Goal: Task Accomplishment & Management: Manage account settings

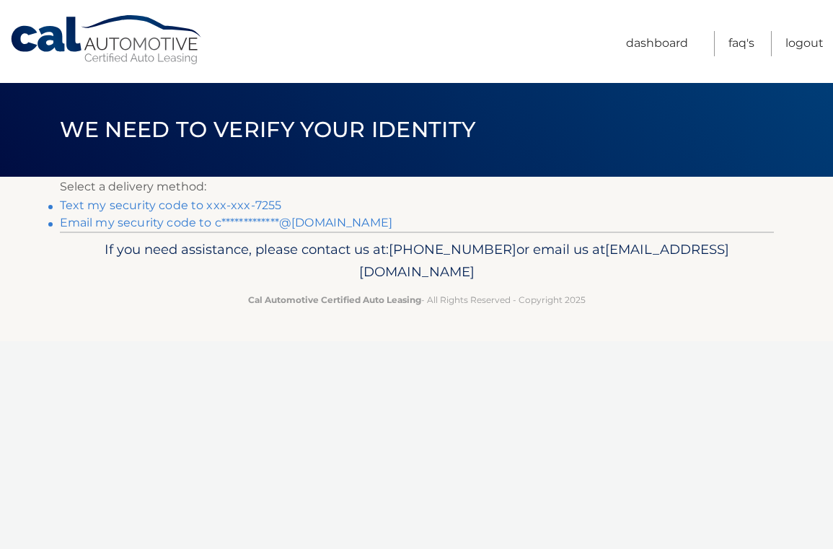
click at [266, 206] on link "Text my security code to xxx-xxx-7255" at bounding box center [171, 205] width 222 height 14
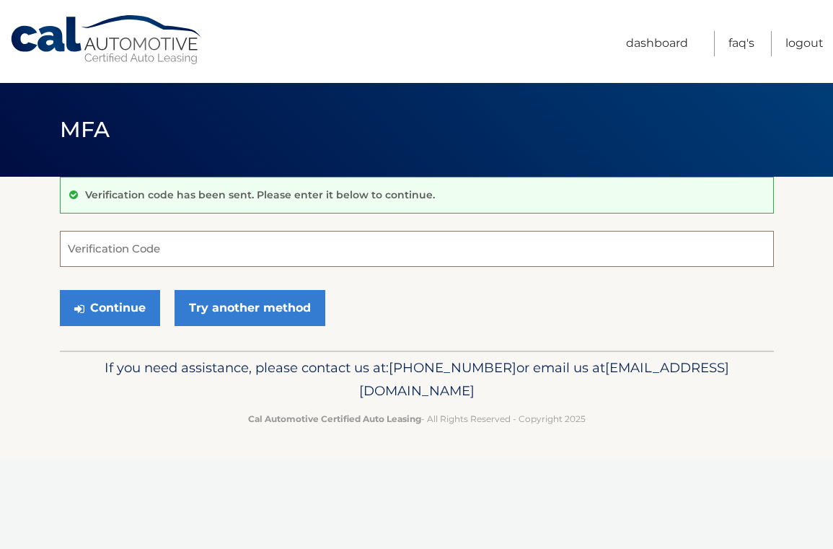
click at [258, 248] on input "Verification Code" at bounding box center [417, 249] width 714 height 36
type input "269969"
click at [126, 306] on button "Continue" at bounding box center [110, 308] width 100 height 36
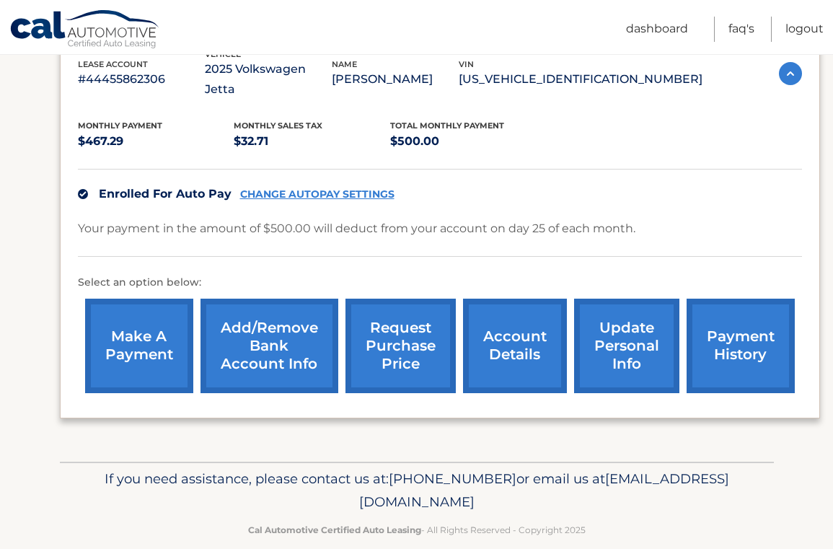
scroll to position [268, 0]
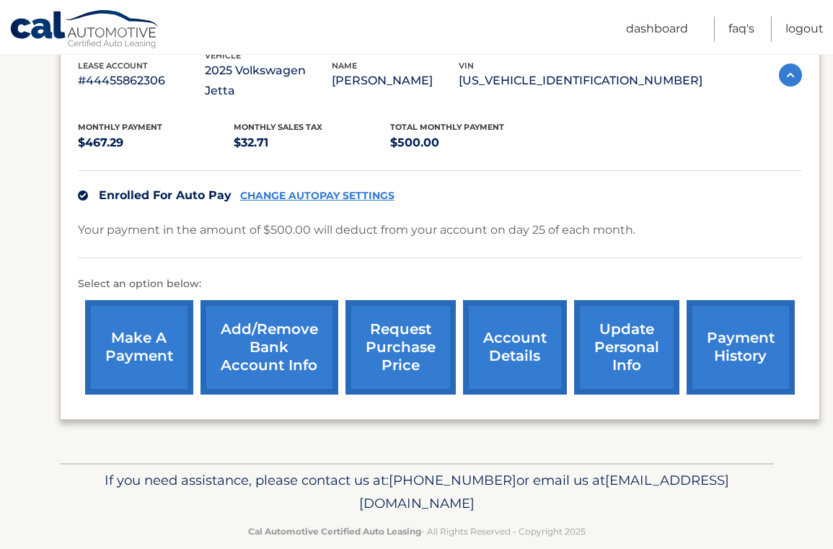
click at [405, 323] on link "request purchase price" at bounding box center [401, 347] width 110 height 95
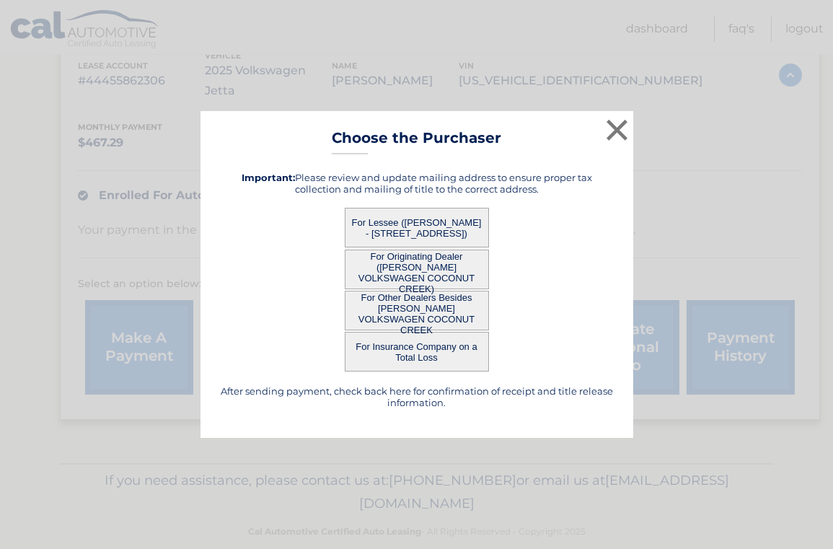
click at [435, 227] on button "For Lessee (CLAUDIO PEREIRA - 1244 SW 48TH TERR, , FEERFIELD BCH, FL 33442)" at bounding box center [417, 228] width 144 height 40
click at [442, 277] on button "For Originating Dealer (GUNTHER VOLKSWAGEN COCONUT CREEK)" at bounding box center [417, 270] width 144 height 40
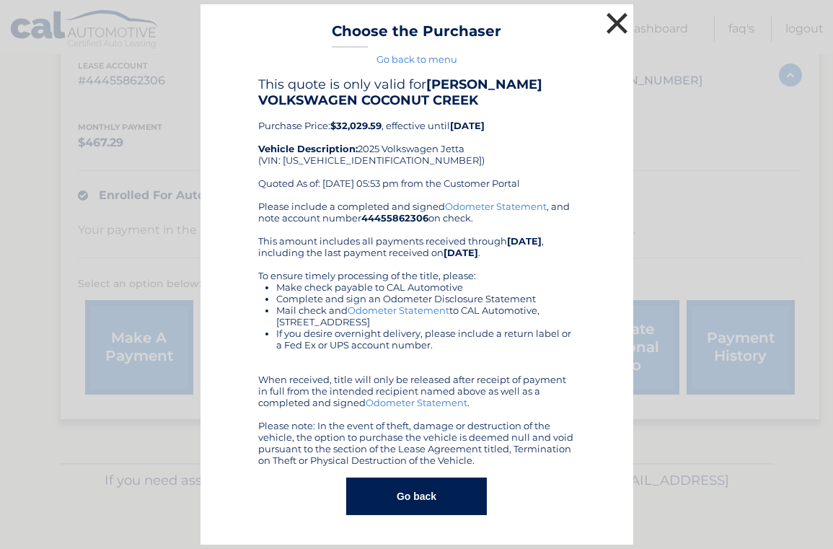
click at [615, 17] on button "×" at bounding box center [617, 23] width 29 height 29
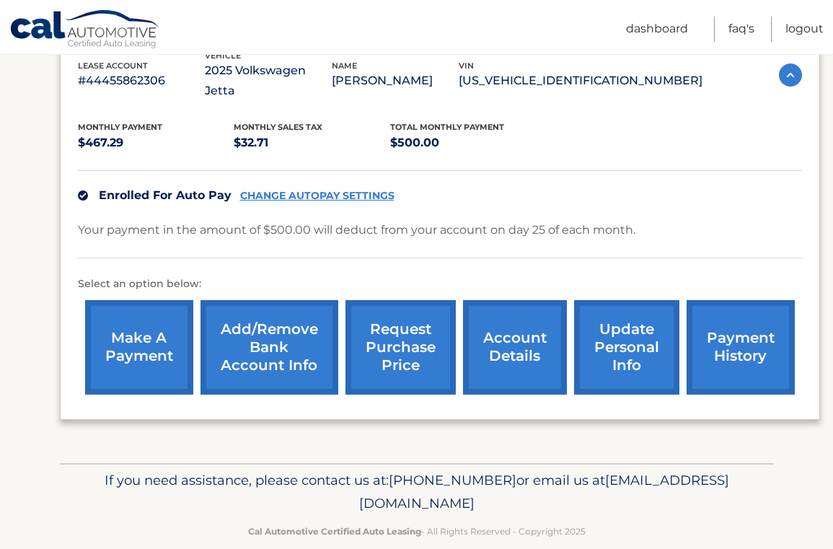
click at [396, 333] on link "request purchase price" at bounding box center [401, 347] width 110 height 95
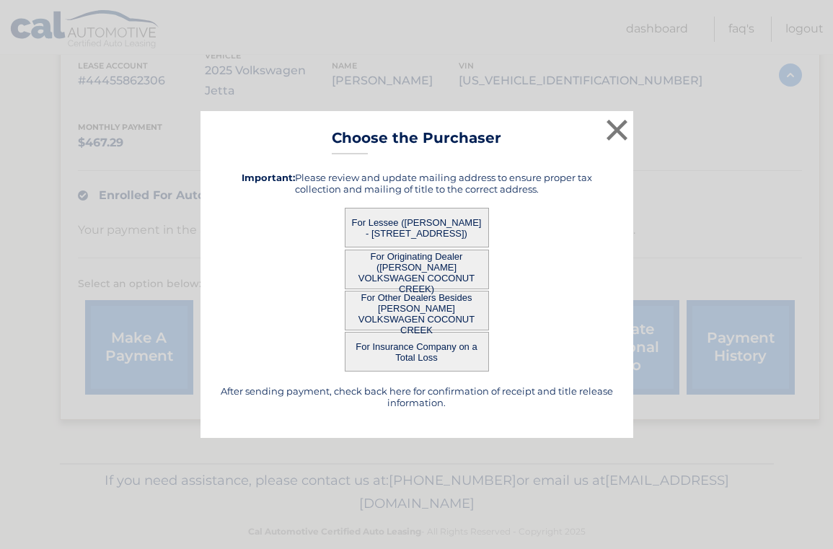
click at [406, 263] on button "For Originating Dealer (GUNTHER VOLKSWAGEN COCONUT CREEK)" at bounding box center [417, 270] width 144 height 40
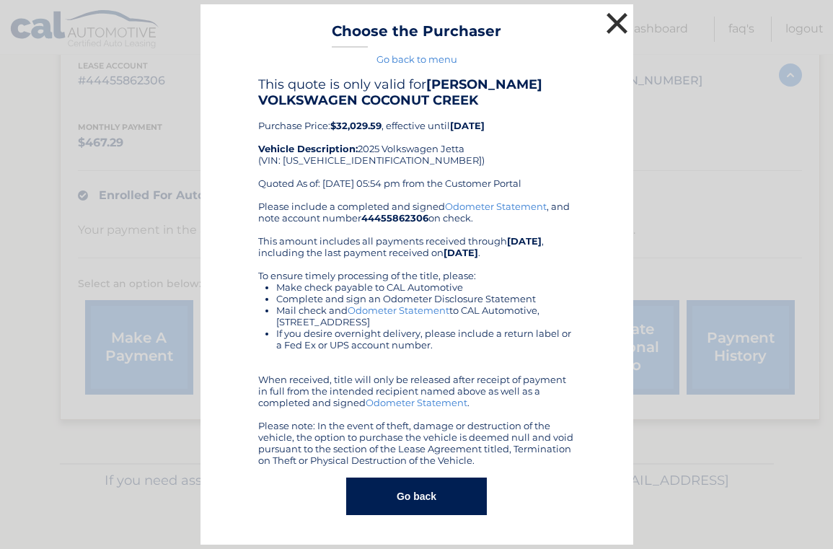
click at [618, 24] on button "×" at bounding box center [617, 23] width 29 height 29
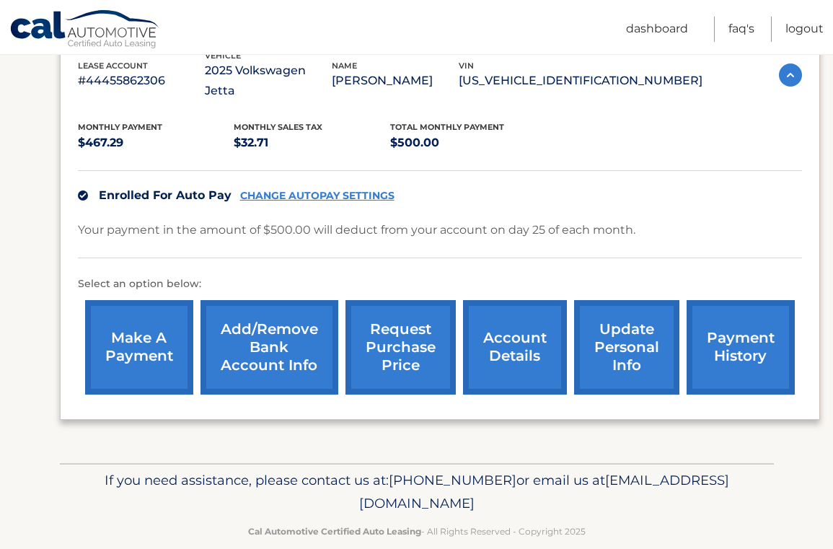
click at [411, 341] on link "request purchase price" at bounding box center [401, 347] width 110 height 95
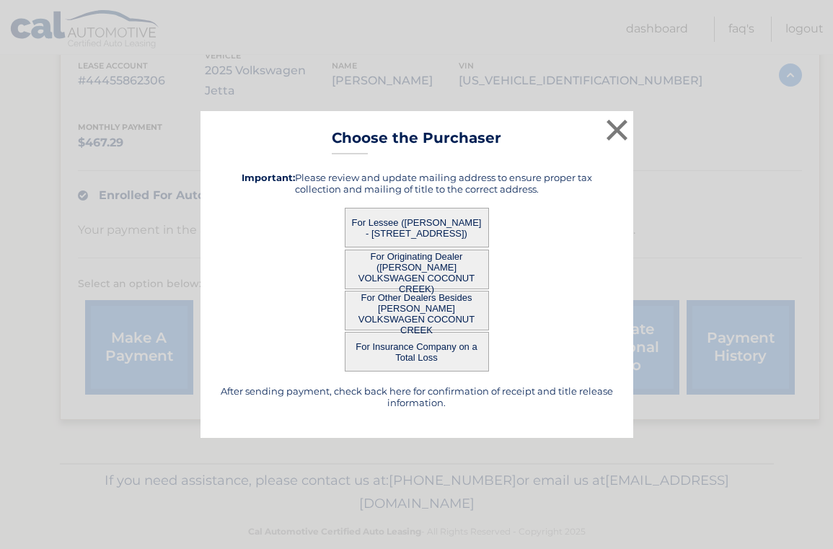
click at [416, 312] on button "For Other Dealers Besides GUNTHER VOLKSWAGEN COCONUT CREEK" at bounding box center [417, 311] width 144 height 40
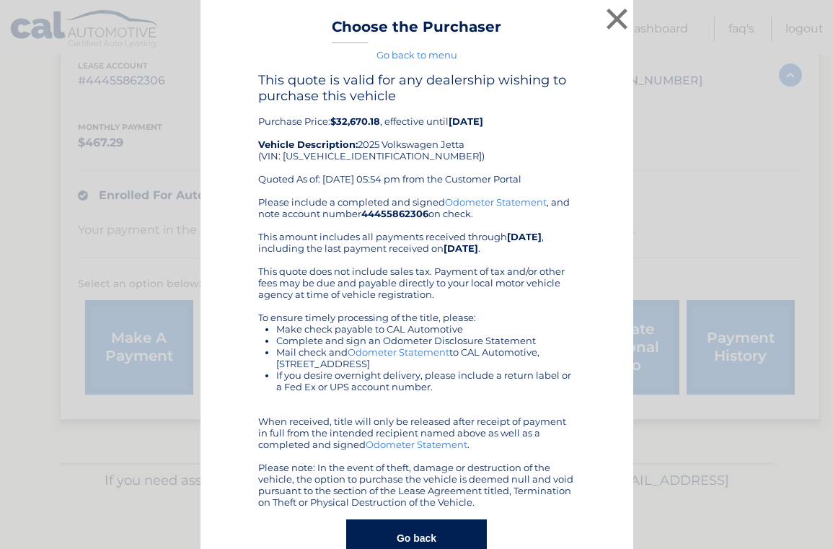
scroll to position [0, 0]
click at [616, 19] on button "×" at bounding box center [617, 18] width 29 height 29
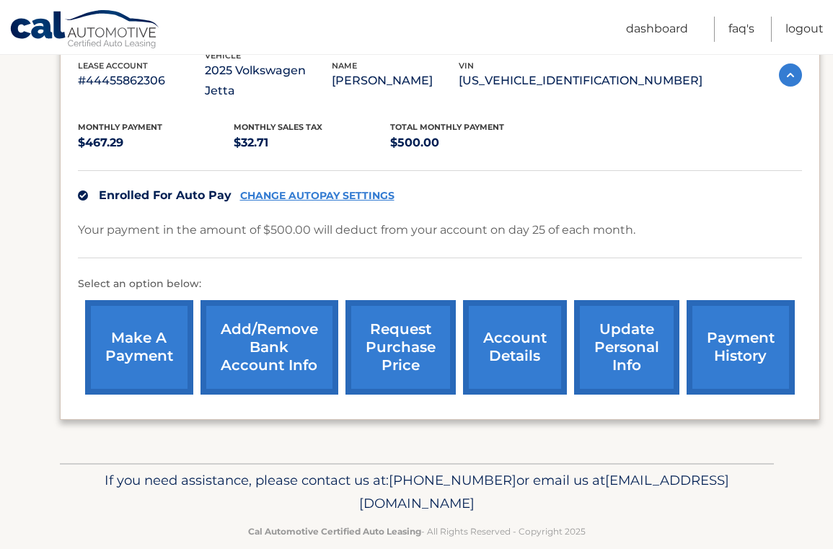
click at [407, 337] on link "request purchase price" at bounding box center [401, 347] width 110 height 95
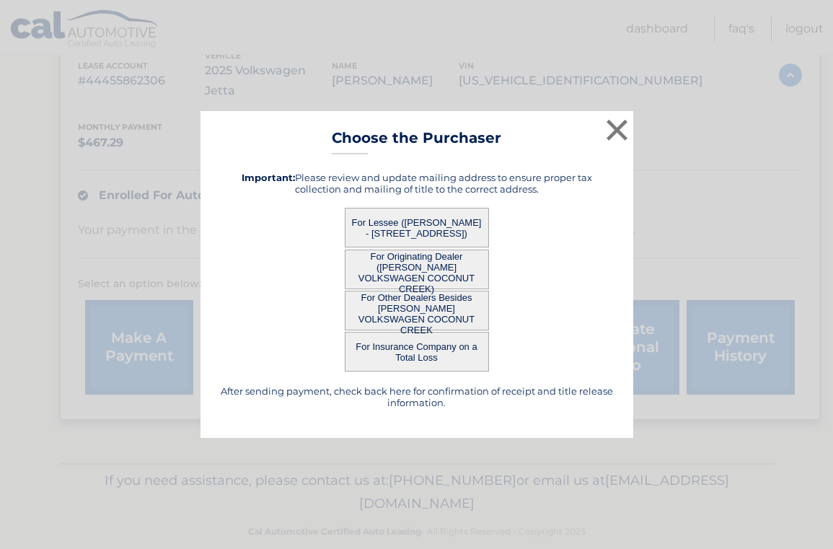
click at [413, 355] on button "For Insurance Company on a Total Loss" at bounding box center [417, 352] width 144 height 40
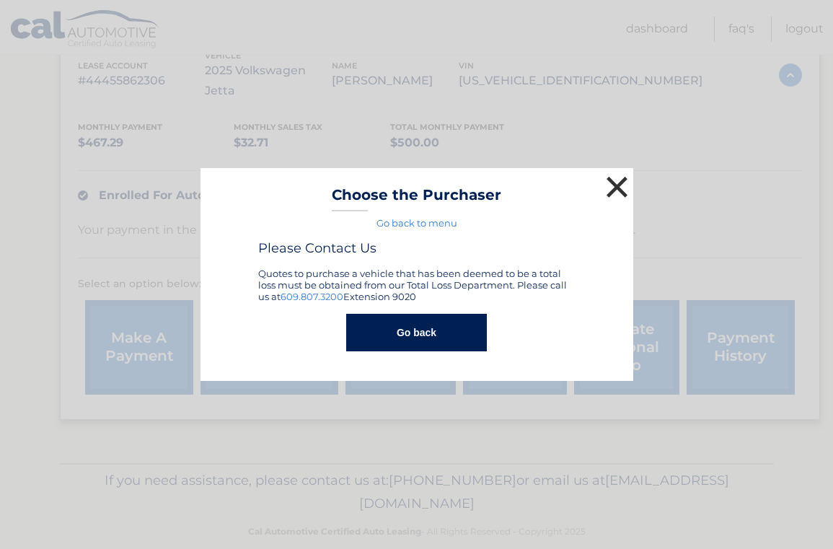
click at [614, 185] on button "×" at bounding box center [617, 186] width 29 height 29
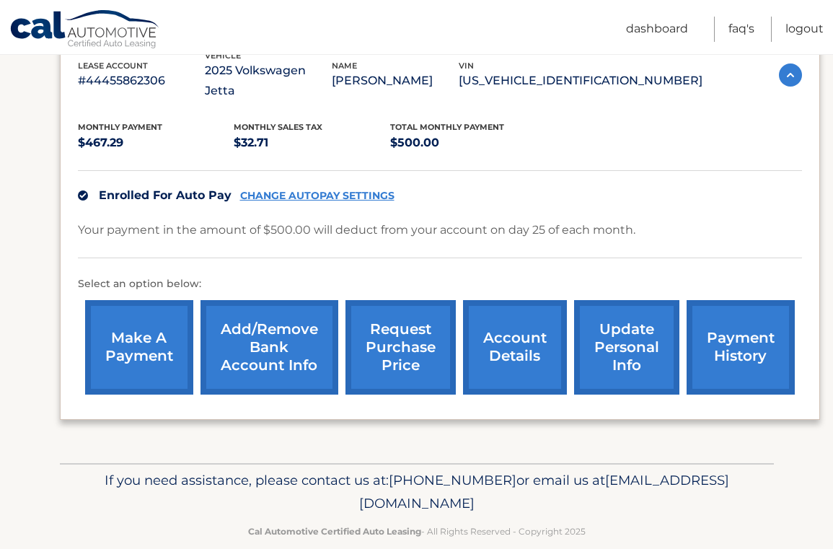
click at [725, 322] on link "payment history" at bounding box center [741, 347] width 108 height 95
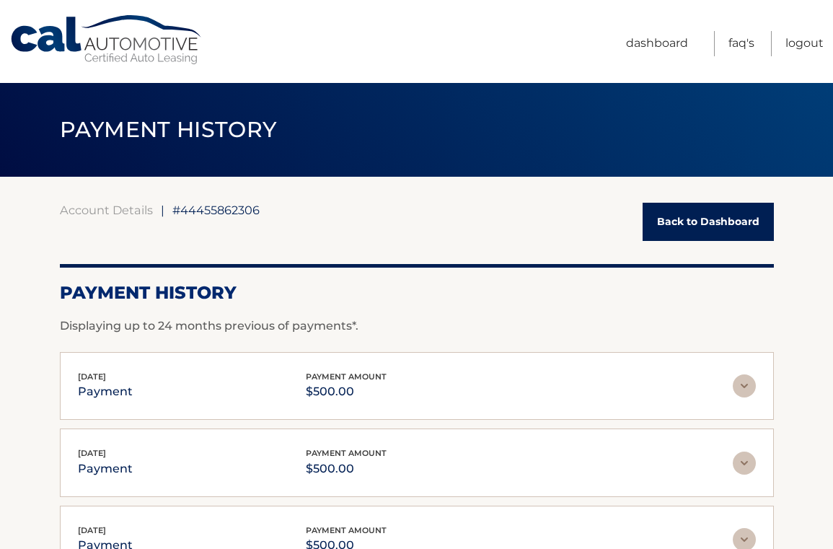
click at [695, 227] on link "Back to Dashboard" at bounding box center [708, 222] width 131 height 38
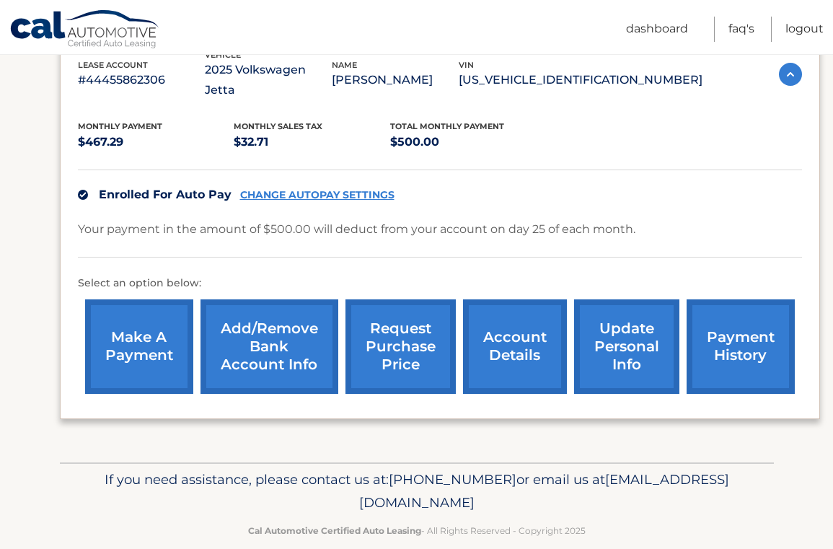
scroll to position [268, 0]
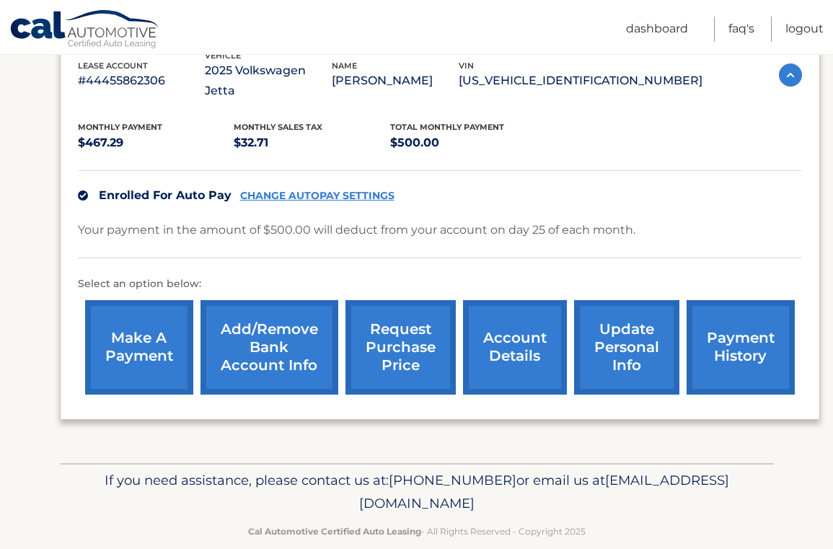
click at [747, 325] on link "payment history" at bounding box center [741, 347] width 108 height 95
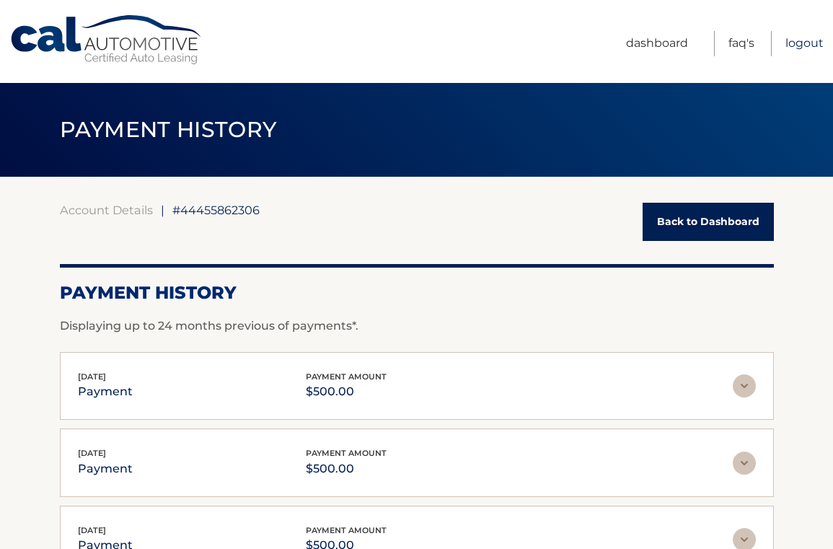
click at [805, 42] on link "Logout" at bounding box center [805, 43] width 38 height 25
